Goal: Task Accomplishment & Management: Manage account settings

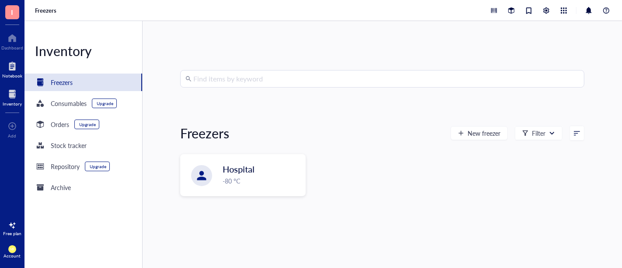
click at [8, 71] on div at bounding box center [12, 66] width 20 height 14
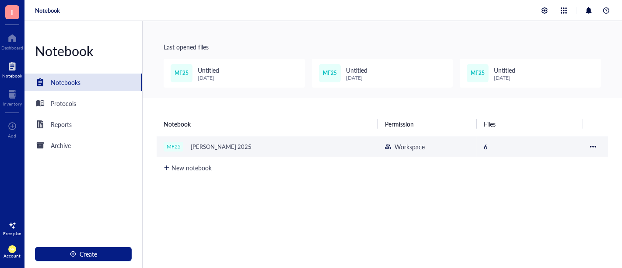
click at [226, 139] on td "MF25 [PERSON_NAME] 2025" at bounding box center [267, 146] width 221 height 21
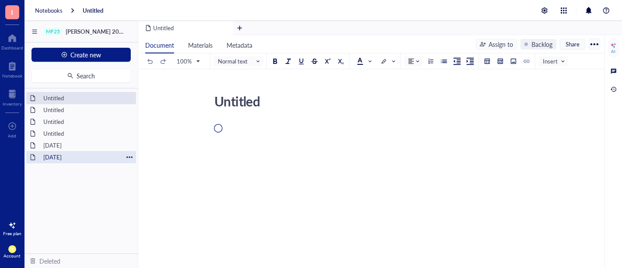
click at [77, 155] on div "[DATE]" at bounding box center [80, 157] width 83 height 12
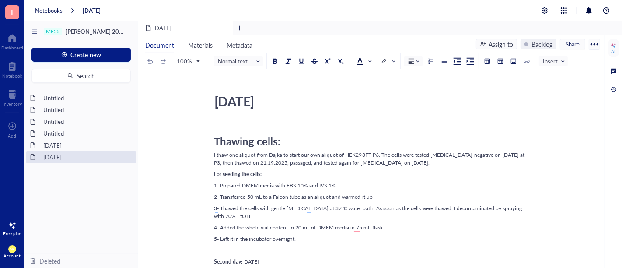
scroll to position [41, 0]
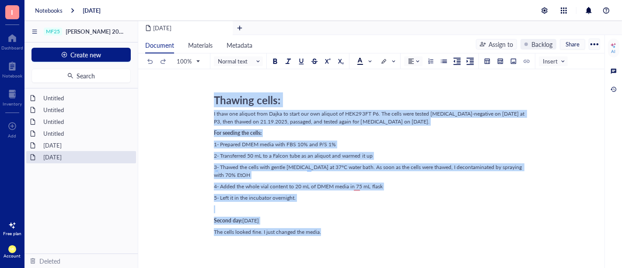
click at [334, 233] on div "Thawing cells: I thaw one aliquot from Dajka to start our own aliquot of HEK293…" at bounding box center [369, 271] width 311 height 380
